Goal: Task Accomplishment & Management: Manage account settings

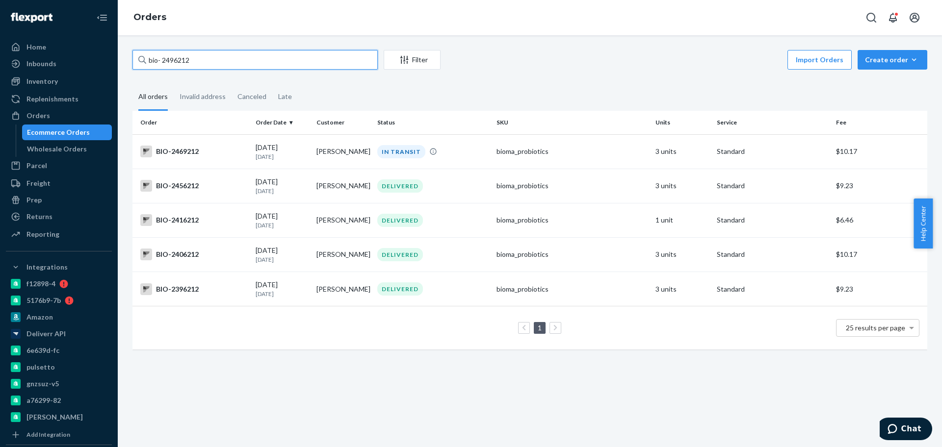
click at [176, 59] on input "bio- 2496212" at bounding box center [254, 60] width 245 height 20
paste input "197"
click at [168, 63] on input "bio- 2496197" at bounding box center [254, 60] width 245 height 20
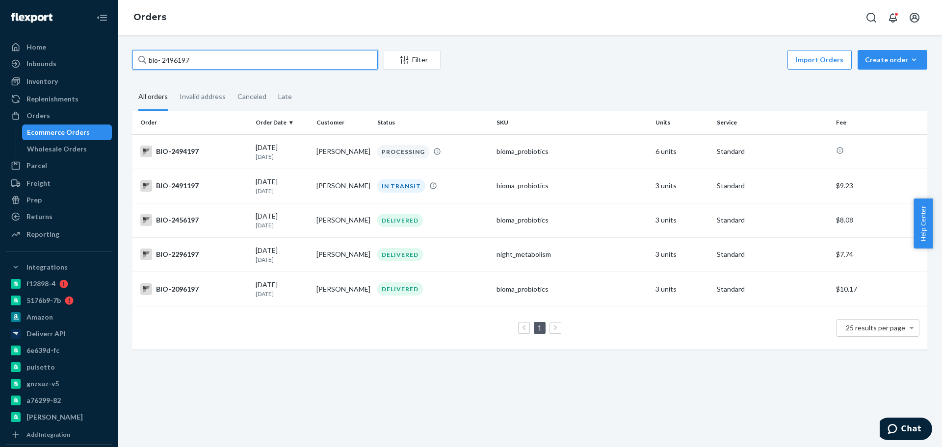
paste input "775"
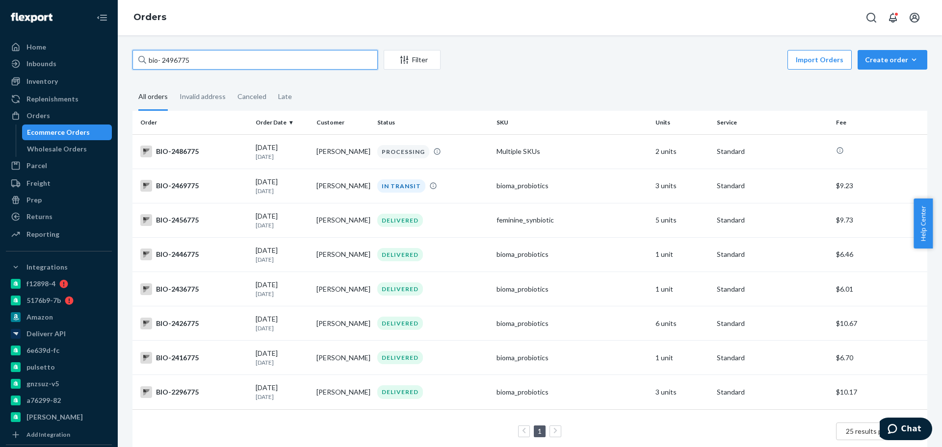
click at [178, 59] on input "bio- 2496775" at bounding box center [254, 60] width 245 height 20
paste input "84"
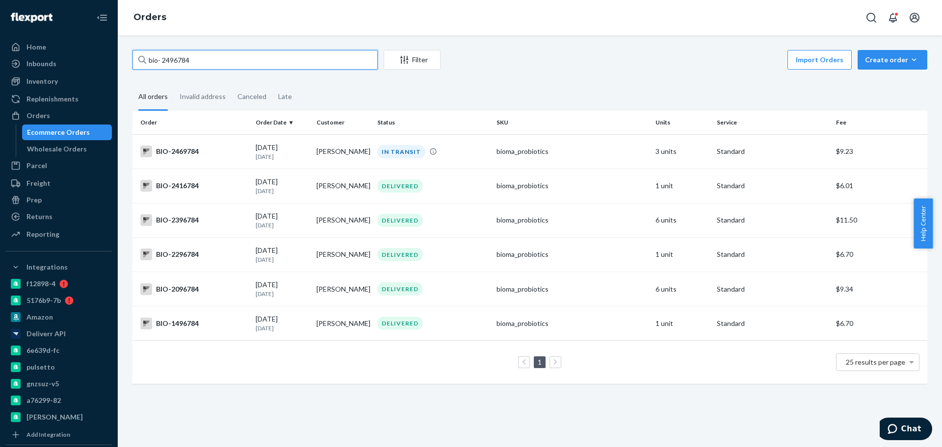
click at [178, 60] on input "bio- 2496784" at bounding box center [254, 60] width 245 height 20
click at [180, 60] on input "bio- 2496784" at bounding box center [254, 60] width 245 height 20
paste input "3474"
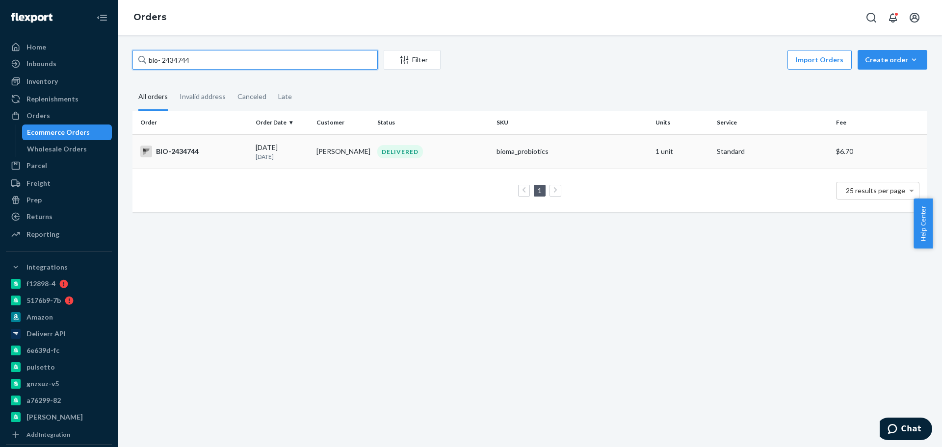
type input "bio- 2434744"
click at [296, 158] on p "[DATE]" at bounding box center [282, 157] width 53 height 8
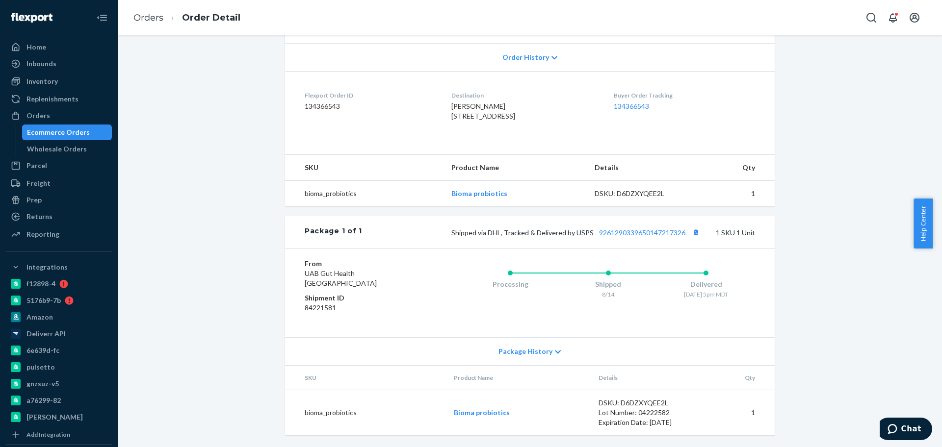
scroll to position [223, 0]
drag, startPoint x: 600, startPoint y: 238, endPoint x: 681, endPoint y: 244, distance: 81.1
click at [681, 244] on div "Package 1 of 1 Shipped via DHL, Tracked & Delivered by USPS 9261290339650147217…" at bounding box center [530, 232] width 490 height 32
copy link "9261290339650147217326"
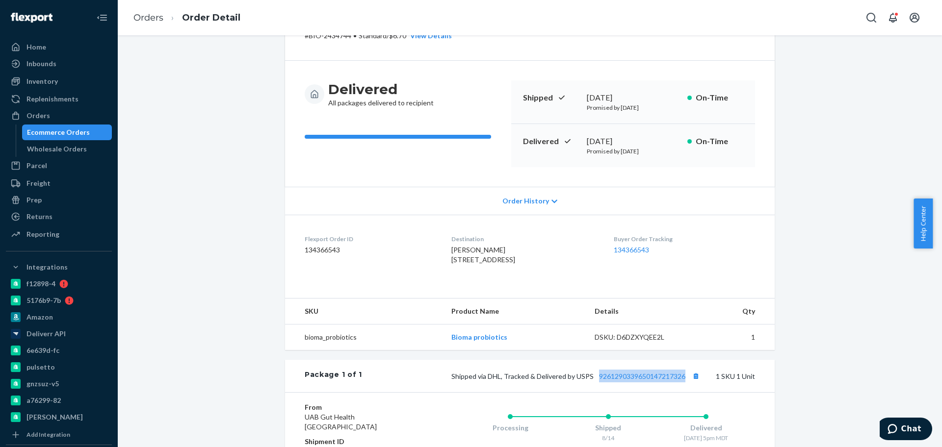
scroll to position [0, 0]
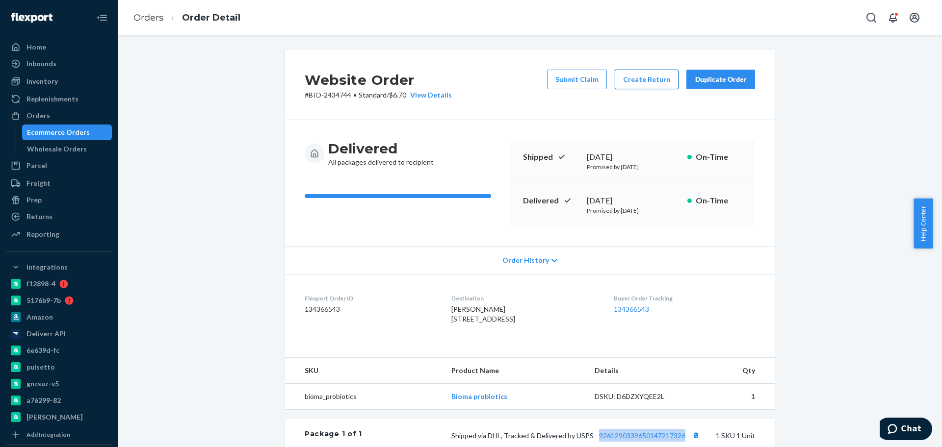
click at [630, 77] on button "Create Return" at bounding box center [647, 80] width 64 height 20
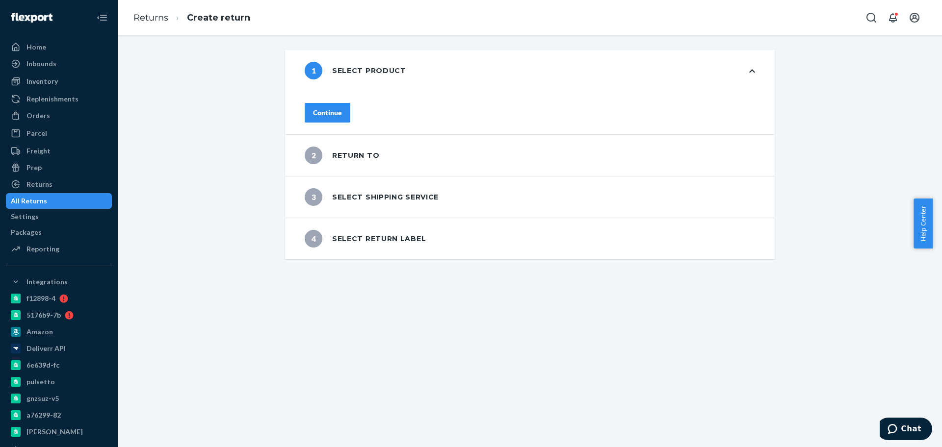
click at [342, 108] on div "Continue" at bounding box center [327, 113] width 29 height 10
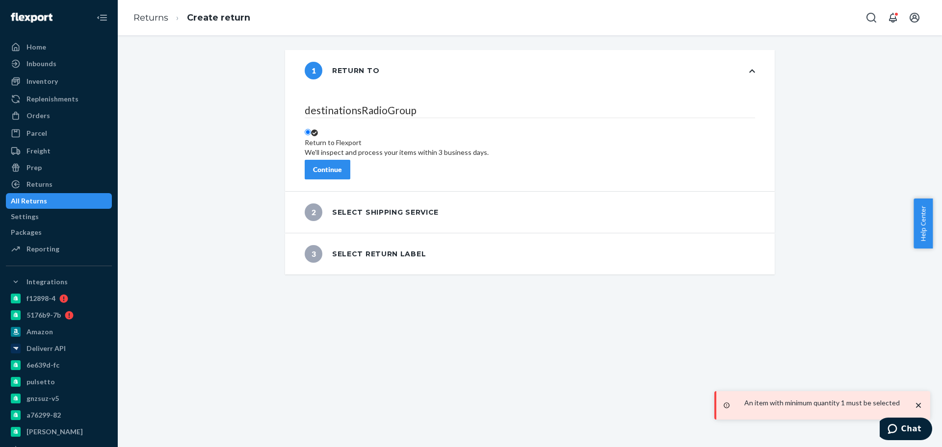
click at [342, 165] on div "Continue" at bounding box center [327, 170] width 29 height 10
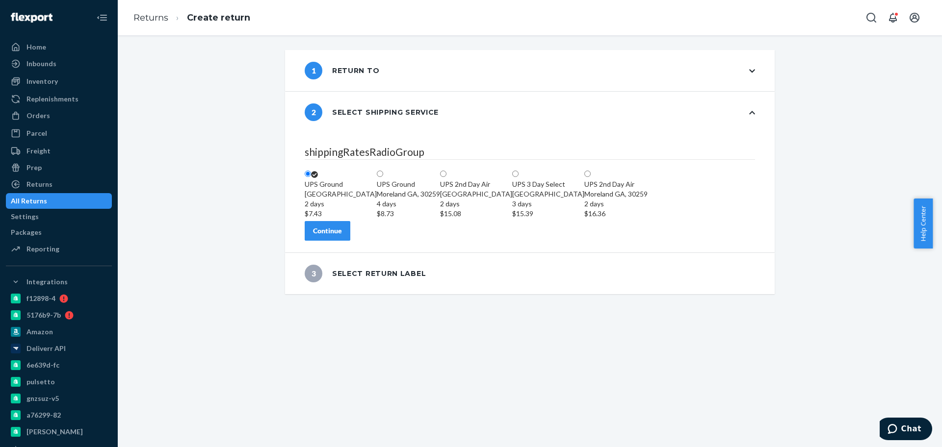
click at [342, 236] on div "Continue" at bounding box center [327, 231] width 29 height 10
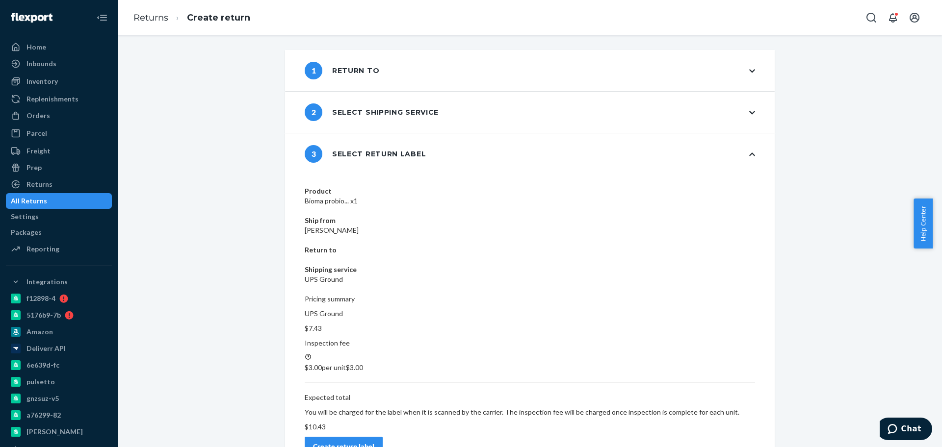
click at [374, 442] on div "Create return label" at bounding box center [343, 447] width 61 height 10
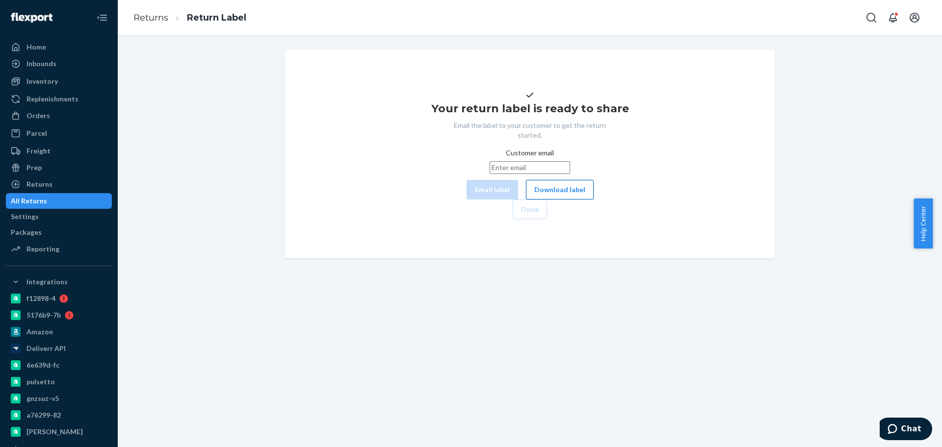
click at [526, 200] on button "Download label" at bounding box center [560, 190] width 68 height 20
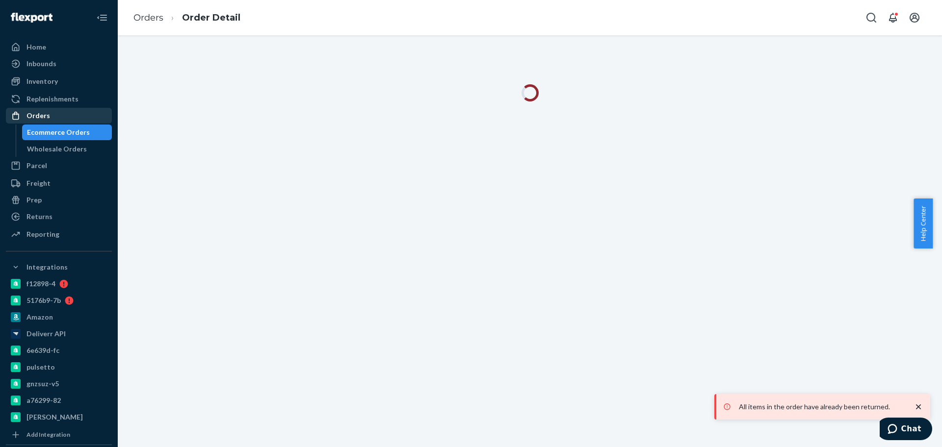
click at [48, 118] on div "Orders" at bounding box center [38, 116] width 24 height 10
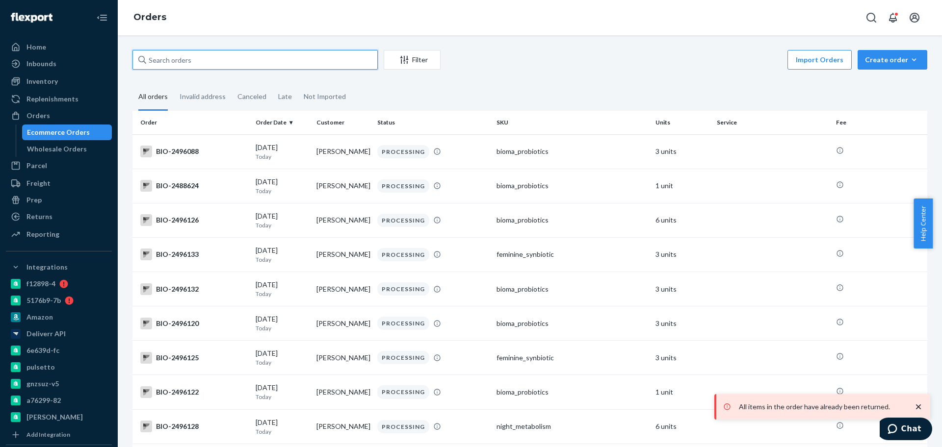
click at [171, 59] on input "text" at bounding box center [254, 60] width 245 height 20
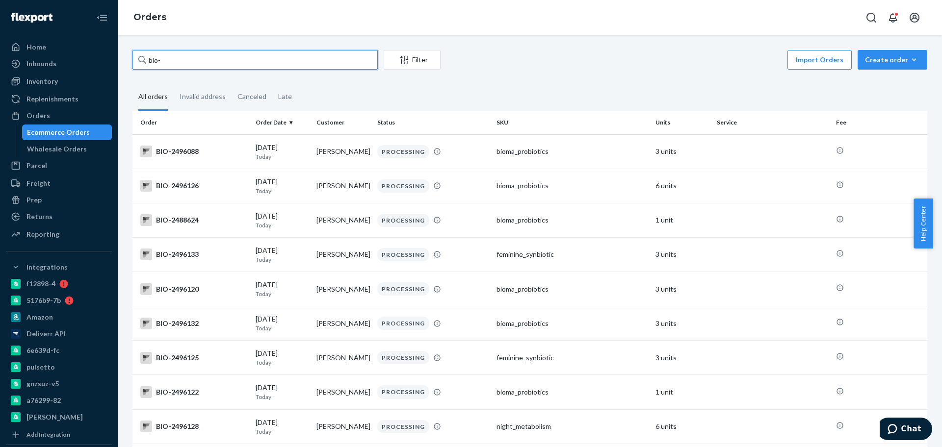
paste input "2018838"
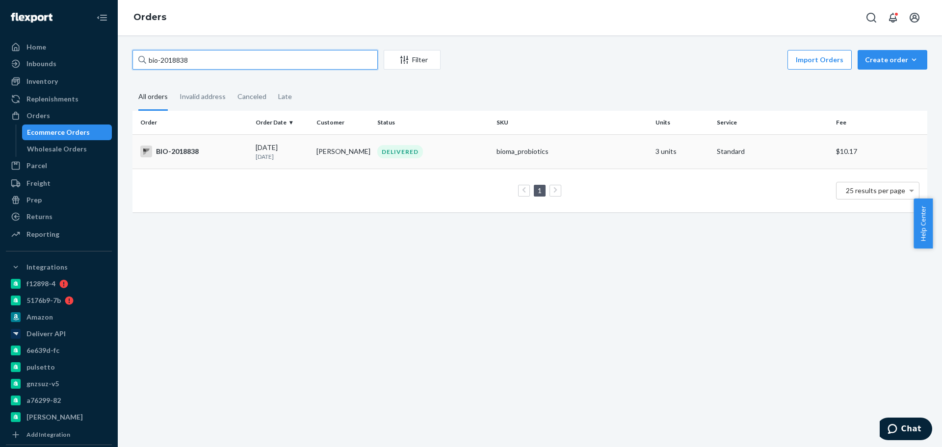
type input "bio-2018838"
click at [321, 153] on td "Catherine Clark" at bounding box center [342, 151] width 61 height 34
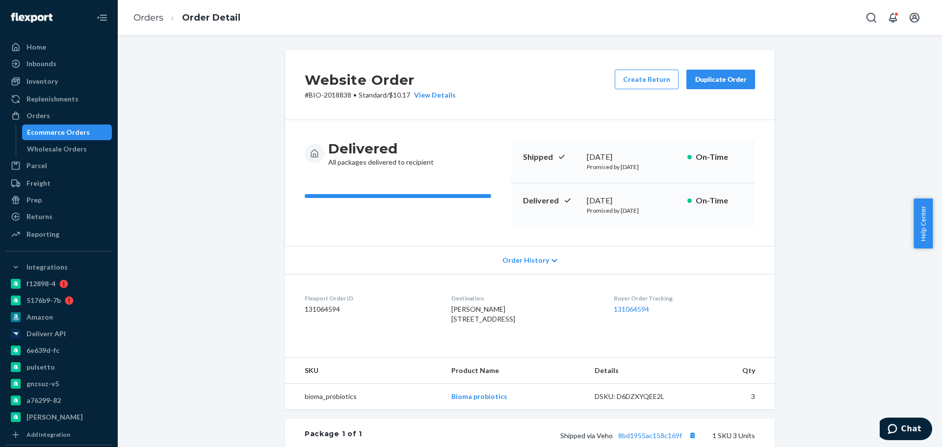
drag, startPoint x: 632, startPoint y: 200, endPoint x: 578, endPoint y: 201, distance: 54.4
click at [578, 201] on div "Delivered June 30, 2025 Promised by July 10, 2025 On-Time" at bounding box center [633, 204] width 244 height 43
copy div "June 30, 2025"
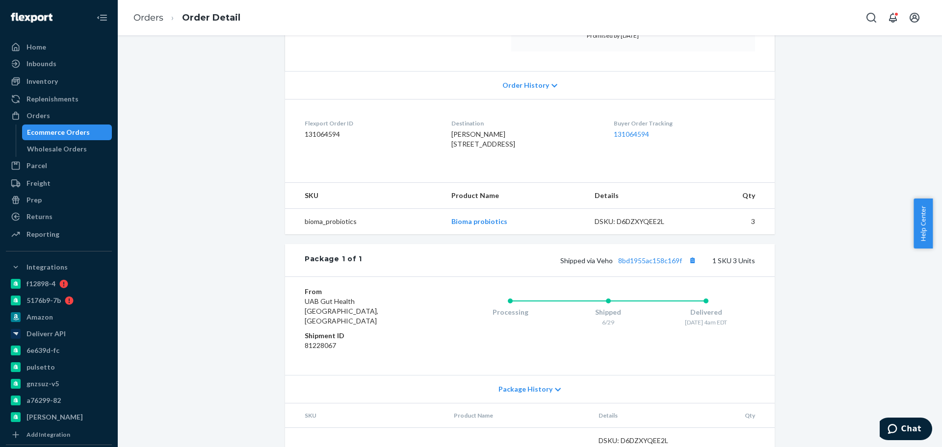
scroll to position [186, 0]
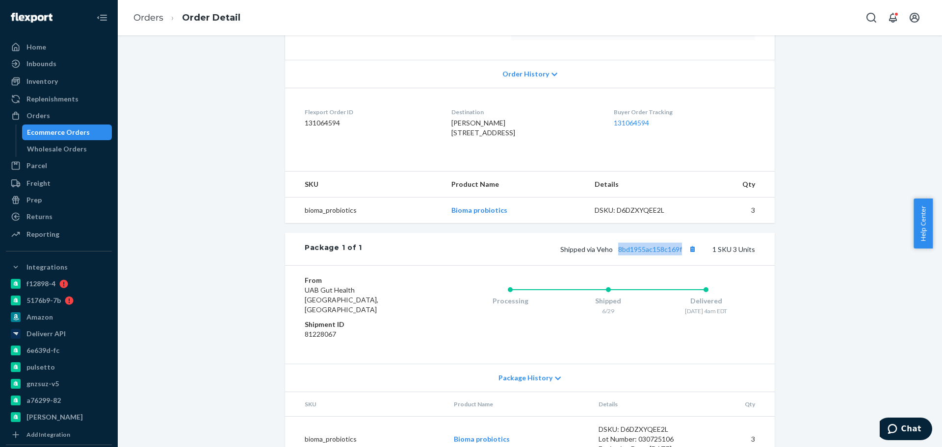
drag, startPoint x: 612, startPoint y: 273, endPoint x: 679, endPoint y: 278, distance: 67.3
click at [679, 265] on div "Package 1 of 1 Shipped via Veho 8bd1955ac158c169f 1 SKU 3 Units" at bounding box center [530, 249] width 490 height 32
copy link "8bd1955ac158c169f"
